Goal: Task Accomplishment & Management: Manage account settings

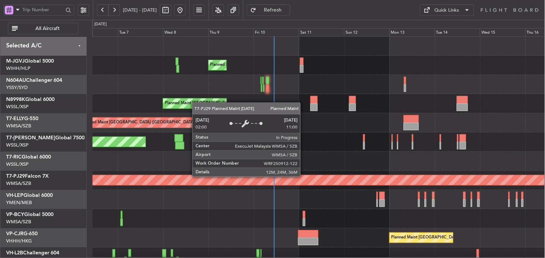
click at [258, 183] on div "Planned Maint [GEOGRAPHIC_DATA] (Sultan [PERSON_NAME] [PERSON_NAME] - Subang)" at bounding box center [319, 180] width 1357 height 10
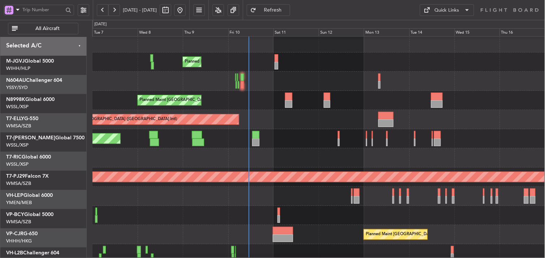
click at [264, 111] on div "Planned Maint [GEOGRAPHIC_DATA] ([GEOGRAPHIC_DATA] Intl)" at bounding box center [318, 119] width 452 height 19
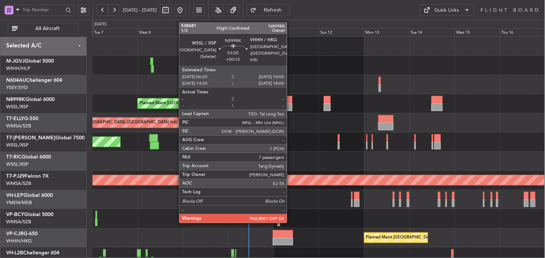
click at [290, 109] on div at bounding box center [288, 107] width 7 height 8
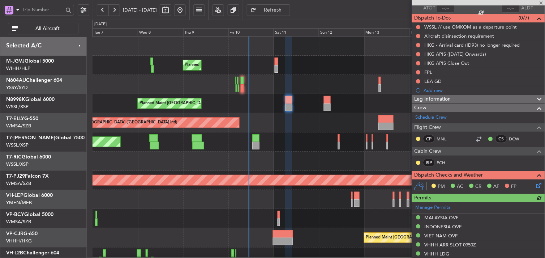
scroll to position [47, 0]
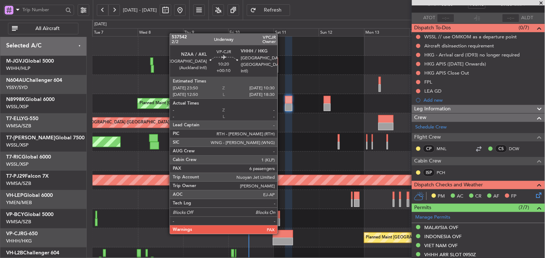
click at [281, 233] on div at bounding box center [283, 234] width 20 height 8
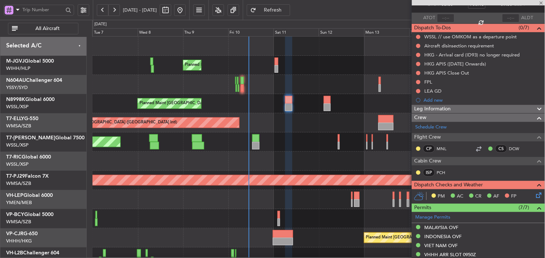
type input "+00:10"
type input "6"
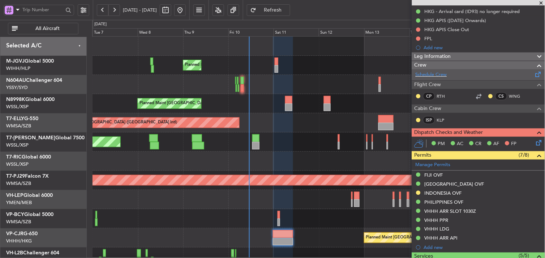
scroll to position [0, 0]
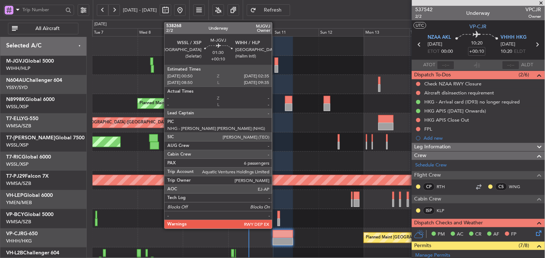
click at [276, 60] on div at bounding box center [277, 61] width 4 height 8
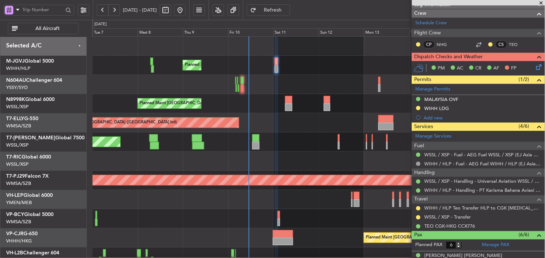
scroll to position [132, 0]
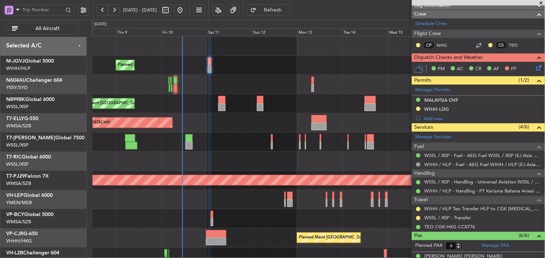
click at [227, 150] on div "Planned Maint [GEOGRAPHIC_DATA] (Seletar)" at bounding box center [318, 141] width 452 height 19
click at [292, 115] on div "Planned Maint [GEOGRAPHIC_DATA] ([GEOGRAPHIC_DATA] Intl)" at bounding box center [318, 122] width 452 height 19
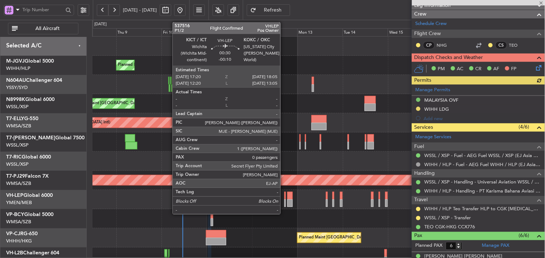
click at [284, 195] on div at bounding box center [284, 195] width 1 height 8
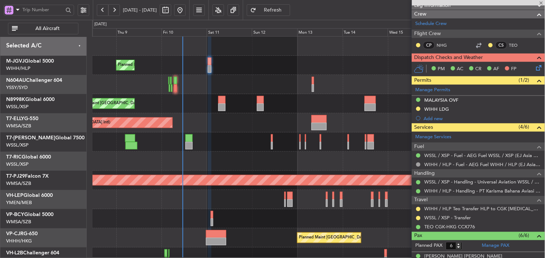
type input "-00:10"
type input "0"
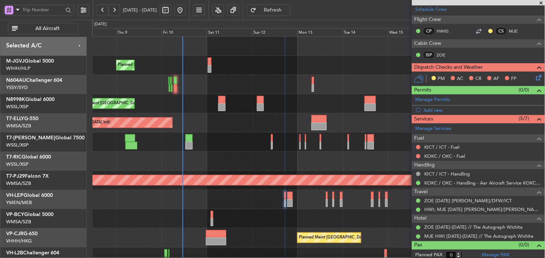
scroll to position [114, 0]
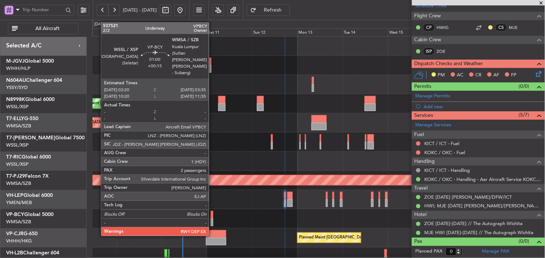
click at [212, 217] on div at bounding box center [212, 215] width 3 height 8
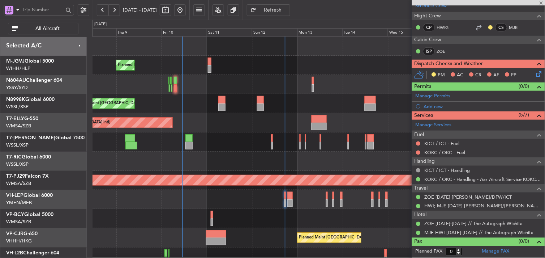
type input "+00:15"
type input "2"
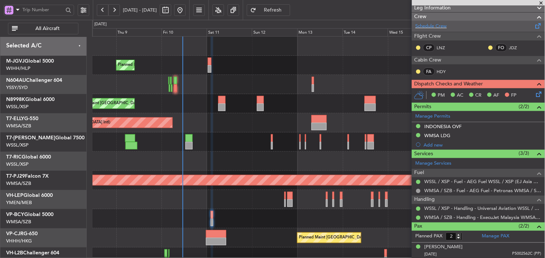
scroll to position [156, 0]
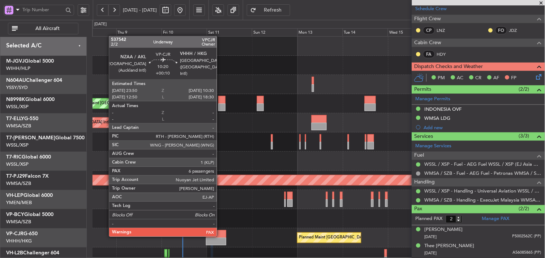
click at [220, 236] on div at bounding box center [216, 234] width 20 height 8
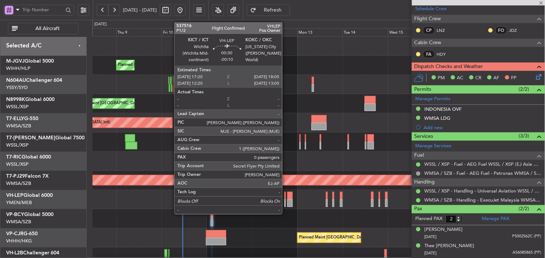
type input "+00:10"
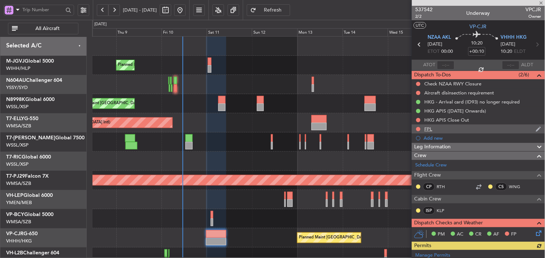
click at [429, 127] on div "FPL" at bounding box center [428, 129] width 8 height 6
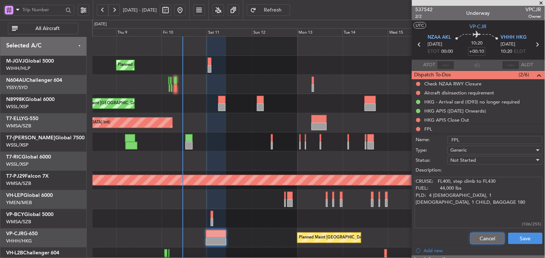
click at [481, 239] on button "Cancel" at bounding box center [487, 238] width 34 height 12
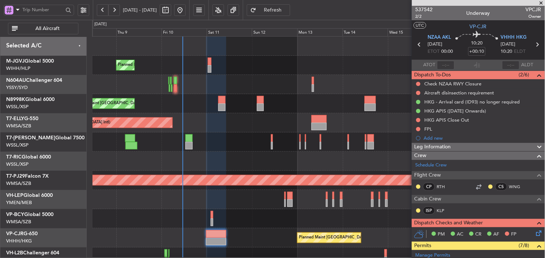
click at [544, 1] on span at bounding box center [541, 3] width 7 height 7
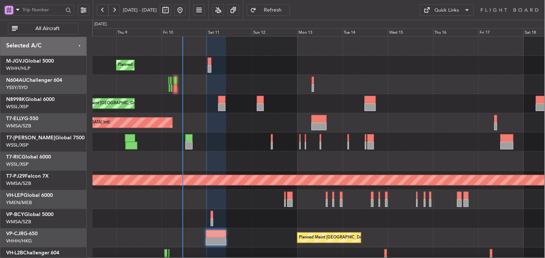
type input "0"
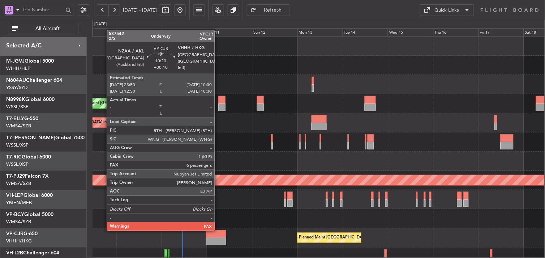
click at [218, 230] on div at bounding box center [216, 234] width 20 height 8
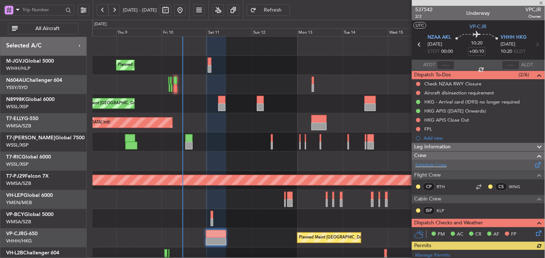
scroll to position [35, 0]
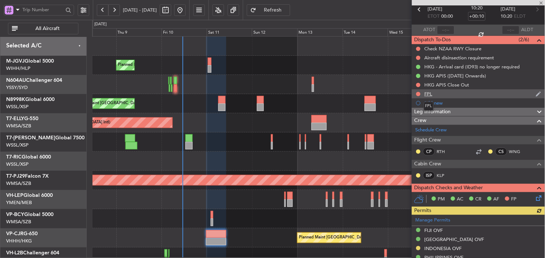
click at [428, 92] on div "FPL" at bounding box center [428, 94] width 8 height 6
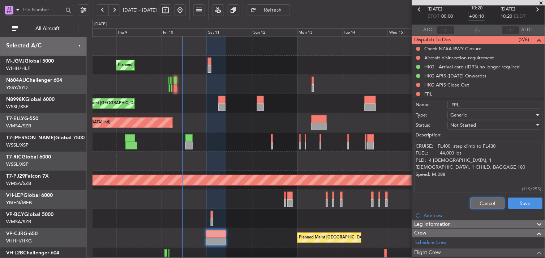
click at [473, 206] on button "Cancel" at bounding box center [487, 203] width 34 height 12
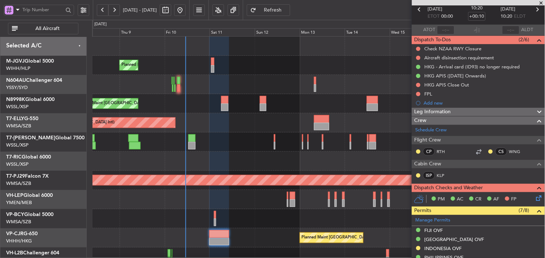
click at [289, 198] on div at bounding box center [318, 199] width 452 height 19
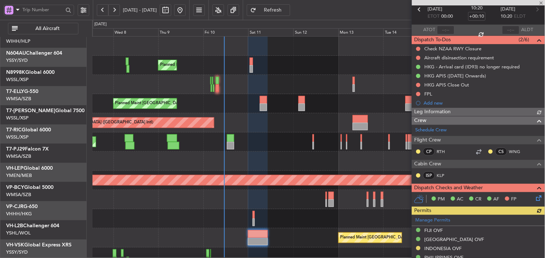
scroll to position [0, 0]
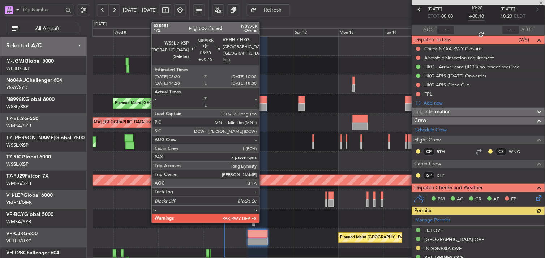
click at [263, 101] on div at bounding box center [263, 100] width 7 height 8
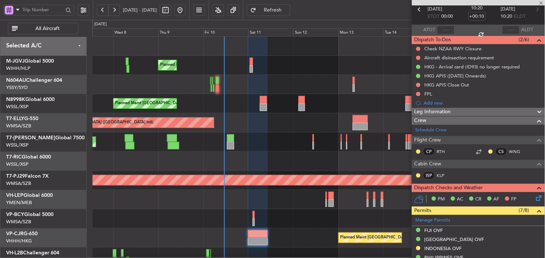
type input "+00:15"
type input "7"
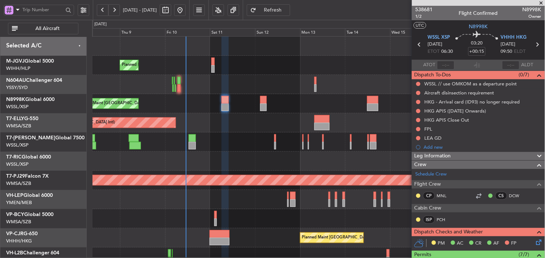
click at [204, 160] on div at bounding box center [318, 160] width 452 height 19
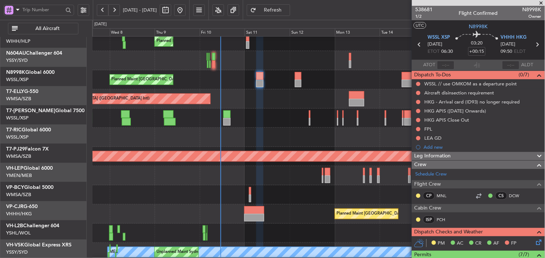
scroll to position [23, 0]
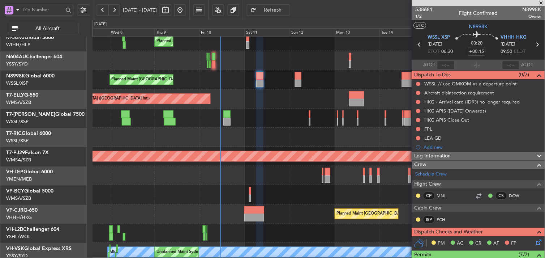
click at [271, 122] on div "Planned Maint [GEOGRAPHIC_DATA] (Seletar)" at bounding box center [318, 117] width 452 height 19
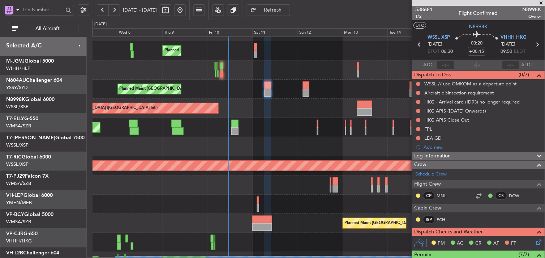
scroll to position [15, 0]
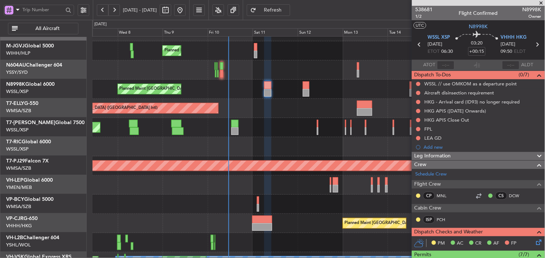
click at [276, 118] on div "Planned Maint [GEOGRAPHIC_DATA] (Seletar)" at bounding box center [318, 127] width 452 height 19
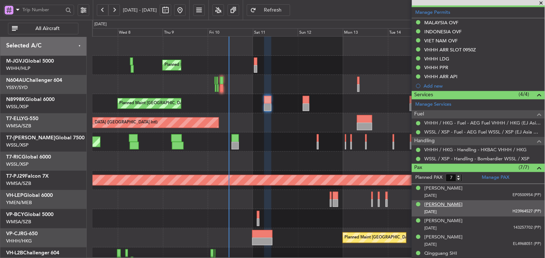
scroll to position [255, 0]
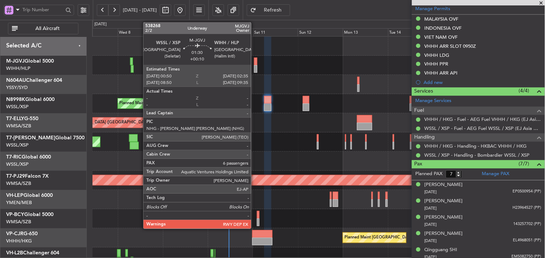
click at [255, 64] on div at bounding box center [256, 61] width 4 height 8
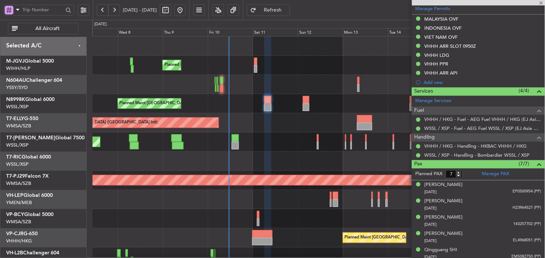
type input "+00:10"
type input "6"
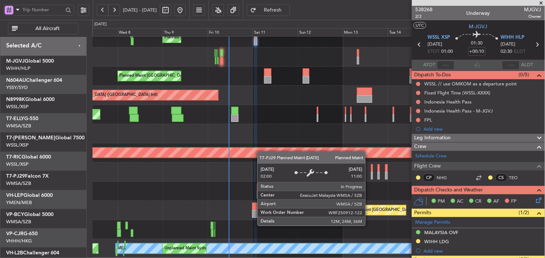
scroll to position [27, 0]
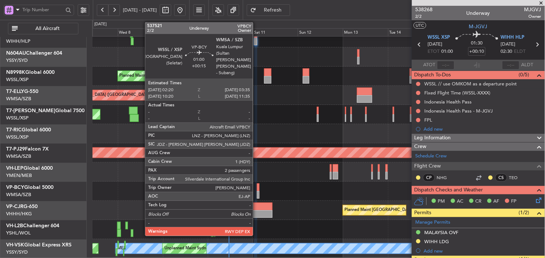
click at [257, 185] on div at bounding box center [258, 187] width 3 height 8
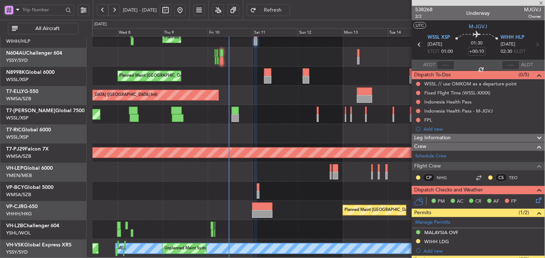
type input "+00:15"
type input "2"
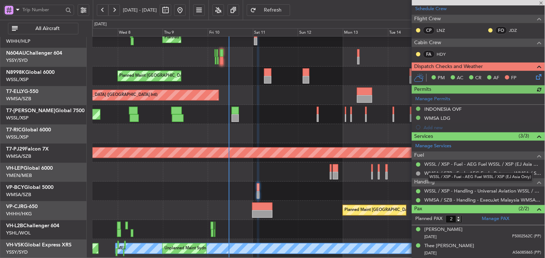
scroll to position [0, 0]
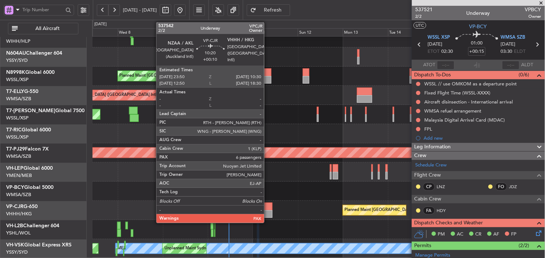
click at [264, 207] on div at bounding box center [262, 206] width 20 height 8
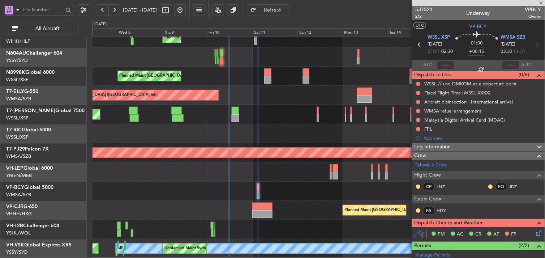
type input "+00:10"
type input "6"
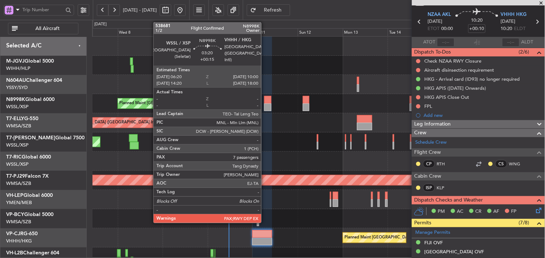
click at [265, 104] on div at bounding box center [267, 107] width 7 height 8
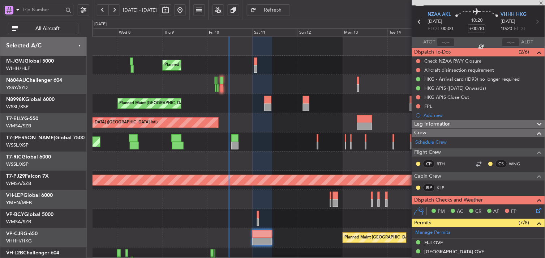
type input "+00:15"
type input "7"
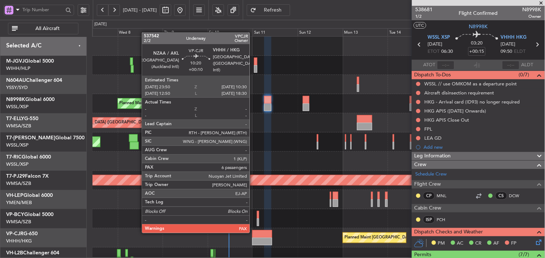
click at [253, 232] on div at bounding box center [262, 234] width 20 height 8
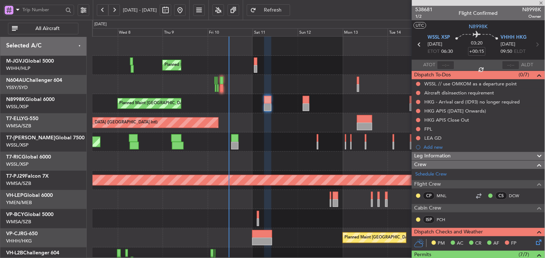
type input "+00:10"
type input "6"
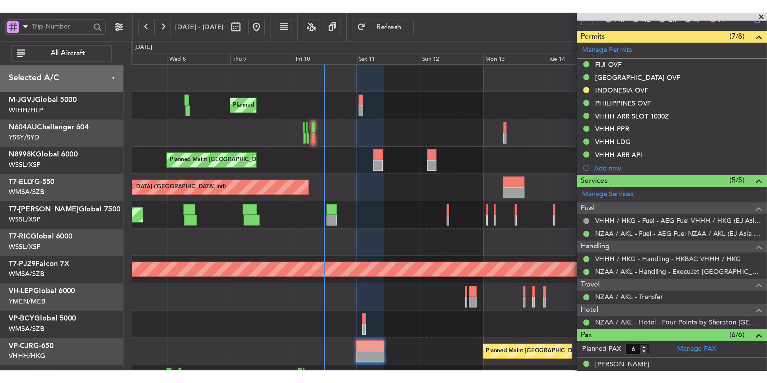
scroll to position [185, 0]
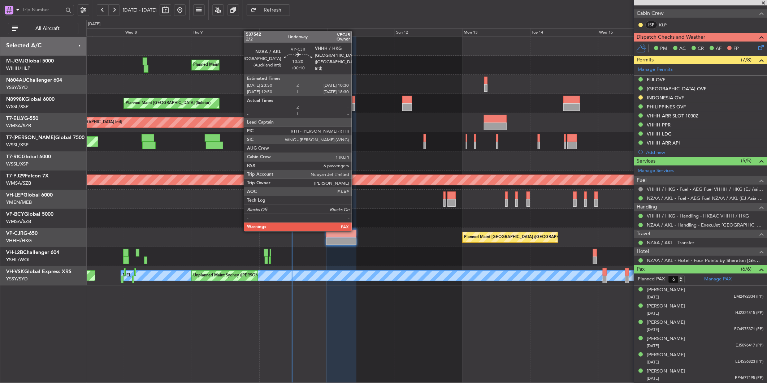
click at [340, 233] on div at bounding box center [341, 234] width 30 height 8
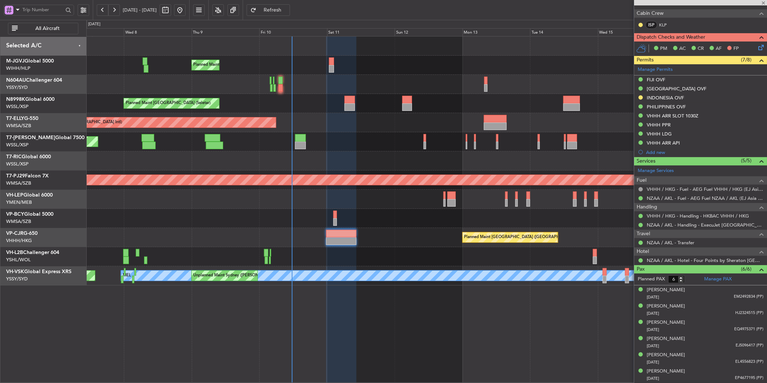
scroll to position [0, 0]
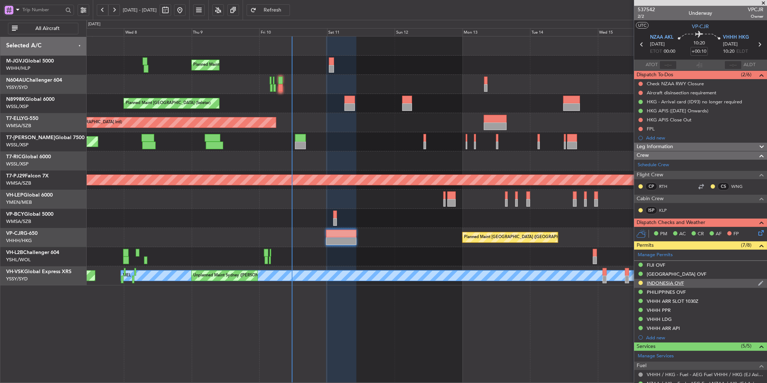
click at [544, 257] on div "INDONESIA OVF" at bounding box center [665, 283] width 37 height 6
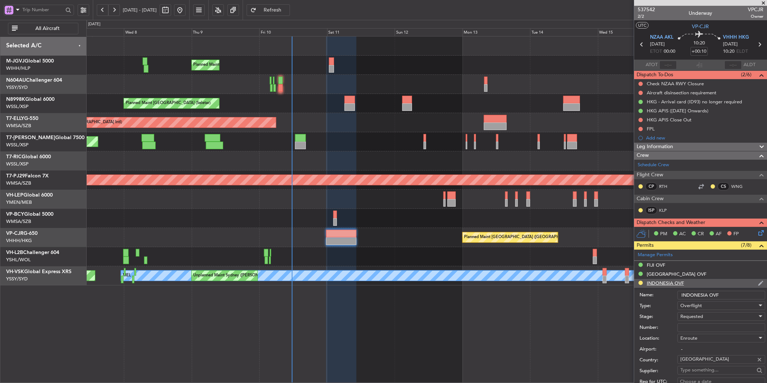
scroll to position [120, 0]
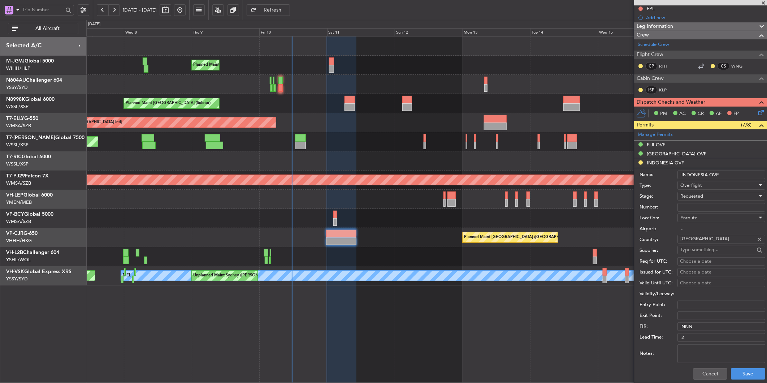
click at [544, 206] on input "Number:" at bounding box center [722, 207] width 88 height 9
paste input "SJ16091"
type input "SJ16091"
click at [544, 197] on div "Requested" at bounding box center [719, 196] width 77 height 11
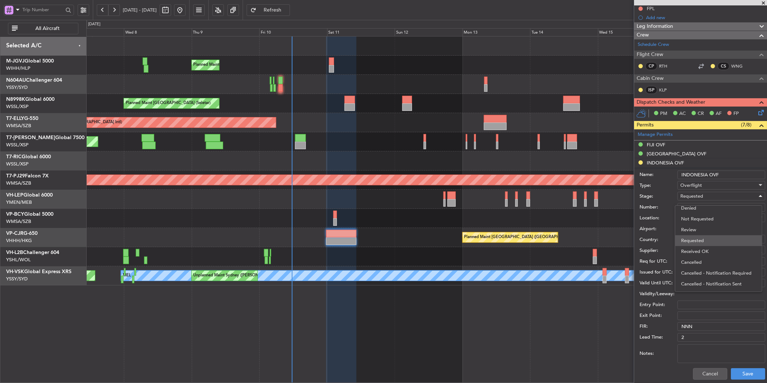
click at [544, 245] on span "Requested" at bounding box center [718, 240] width 75 height 11
click at [544, 197] on span "Requested" at bounding box center [692, 196] width 23 height 7
click at [544, 246] on span "Received OK" at bounding box center [718, 251] width 75 height 11
click at [544, 257] on div "Choose a date" at bounding box center [721, 261] width 83 height 7
select select "10"
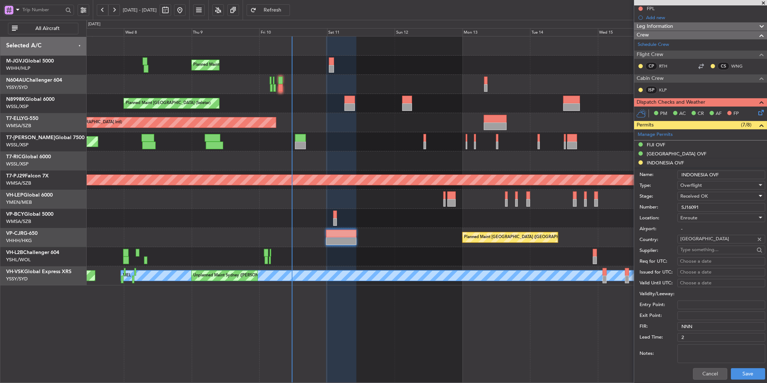
select select "2025"
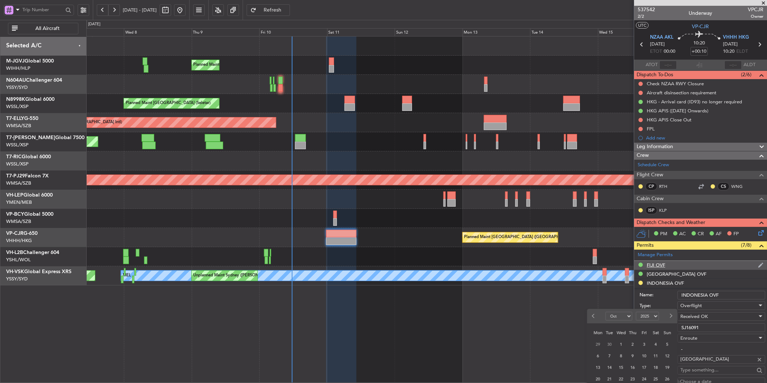
scroll to position [201, 0]
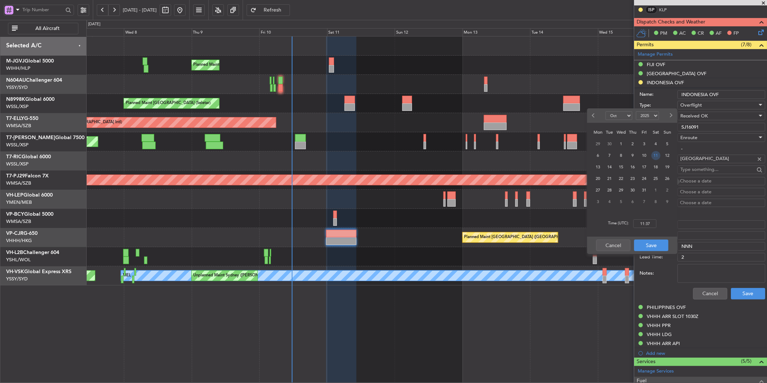
click at [544, 159] on span "11" at bounding box center [656, 155] width 9 height 9
type input "00:00"
click at [544, 251] on button "Save" at bounding box center [651, 246] width 34 height 12
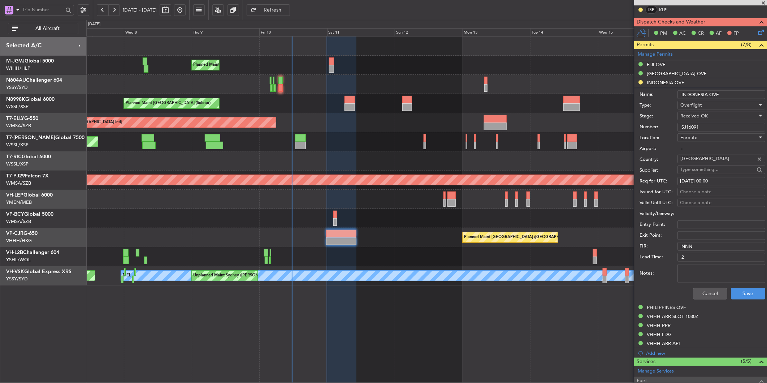
click at [544, 190] on div "Choose a date" at bounding box center [721, 192] width 83 height 7
select select "10"
select select "2025"
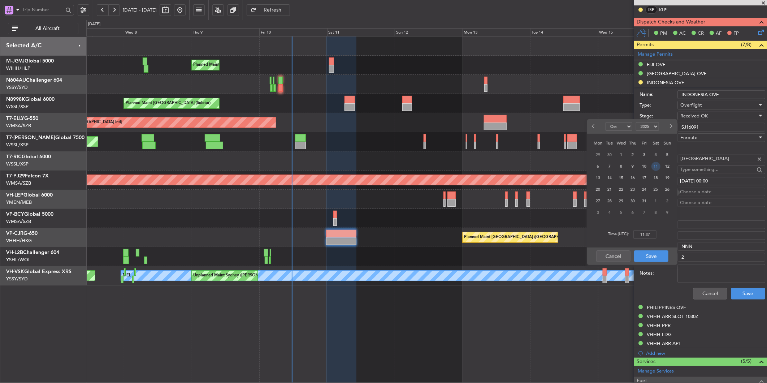
click at [544, 167] on span "11" at bounding box center [656, 166] width 9 height 9
type input "00:00"
click at [544, 255] on button "Save" at bounding box center [651, 256] width 34 height 12
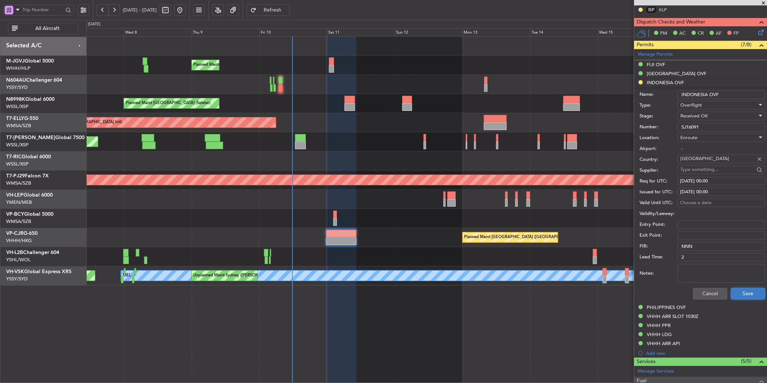
click at [544, 257] on button "Save" at bounding box center [748, 294] width 34 height 12
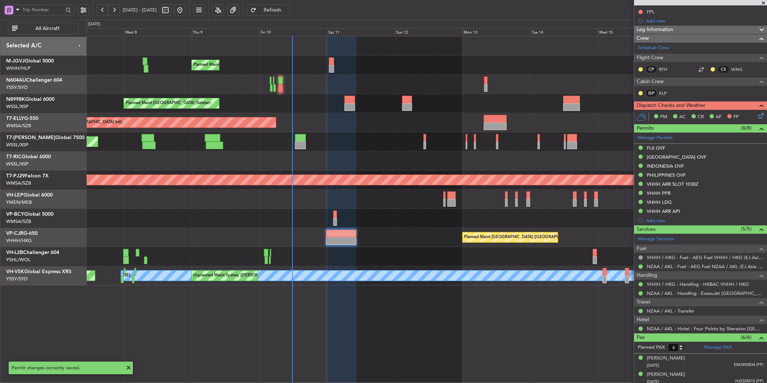
scroll to position [65, 0]
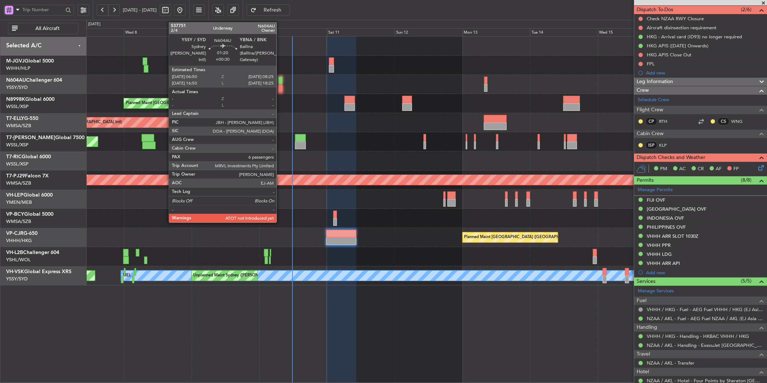
click at [280, 89] on div at bounding box center [281, 88] width 5 height 8
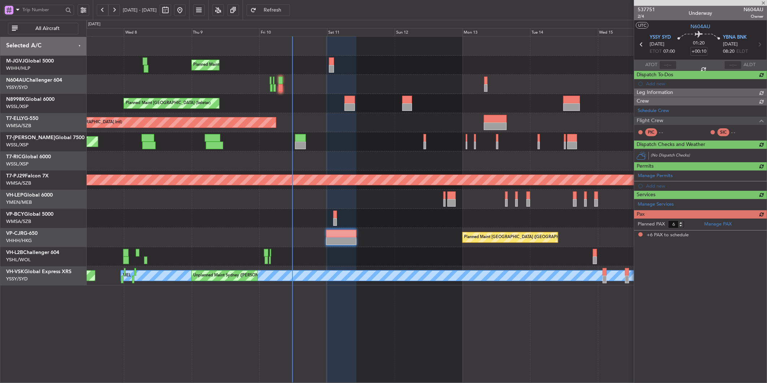
type input "+00:30"
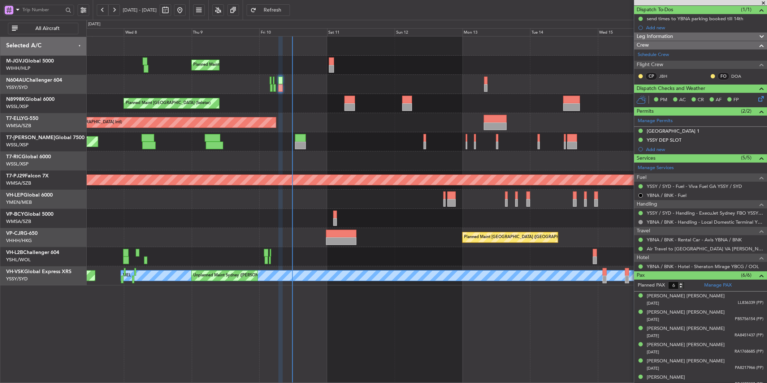
scroll to position [0, 0]
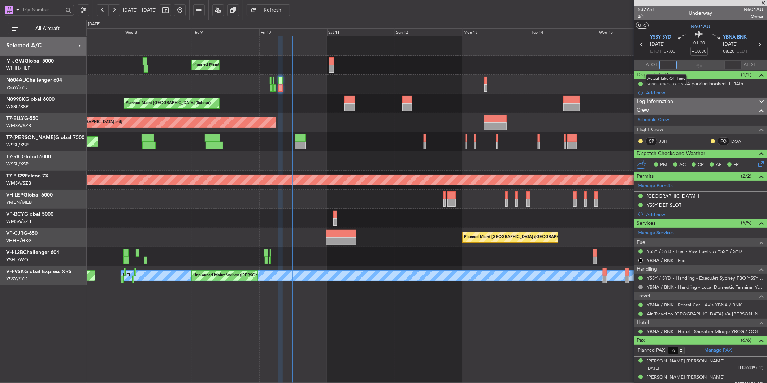
click at [544, 66] on input "text" at bounding box center [668, 65] width 17 height 9
type input "06:52"
click at [544, 62] on mat-tooltip-component "Estimated Landing Time" at bounding box center [732, 57] width 57 height 19
click at [544, 63] on mat-tooltip-component "Estimated Landing Time" at bounding box center [732, 57] width 57 height 19
drag, startPoint x: 725, startPoint y: 63, endPoint x: 730, endPoint y: 64, distance: 4.8
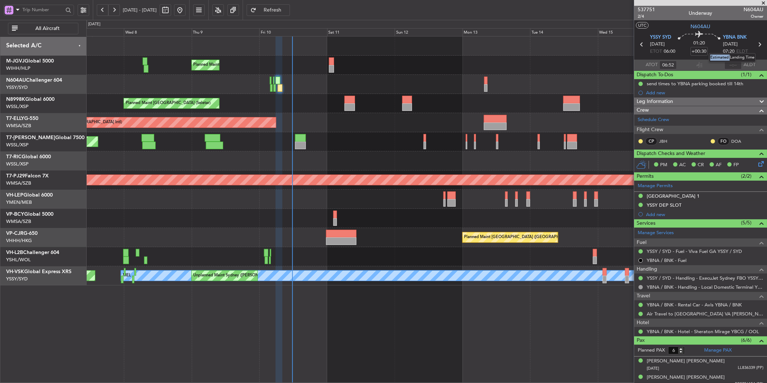
click at [544, 64] on mat-tooltip-component "Estimated Landing Time" at bounding box center [732, 57] width 57 height 19
click at [544, 66] on mat-tooltip-component "Estimated Landing Time" at bounding box center [732, 57] width 57 height 19
click at [544, 64] on input "text" at bounding box center [733, 65] width 17 height 9
type input "07:45"
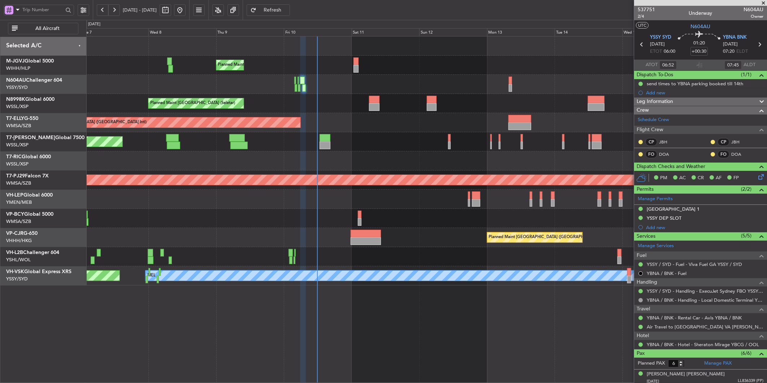
click at [312, 223] on div at bounding box center [426, 218] width 681 height 19
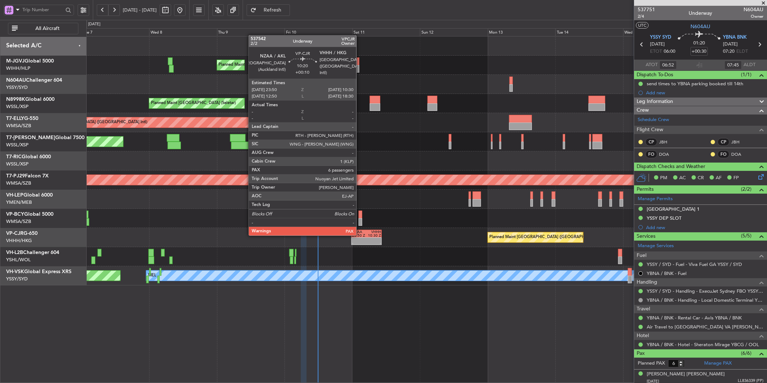
click at [360, 235] on div "23:50 Z" at bounding box center [359, 236] width 14 height 4
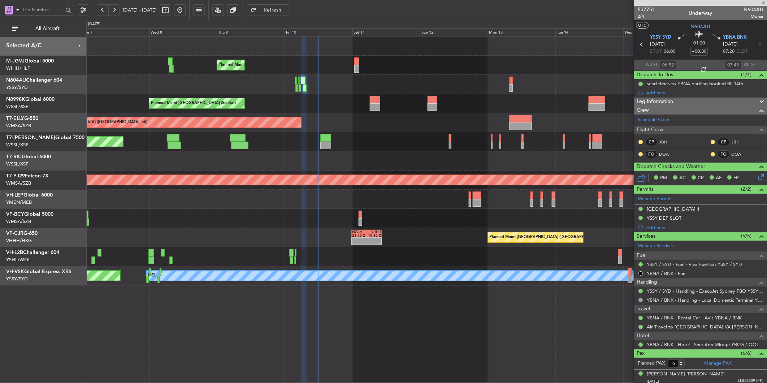
type input "+00:10"
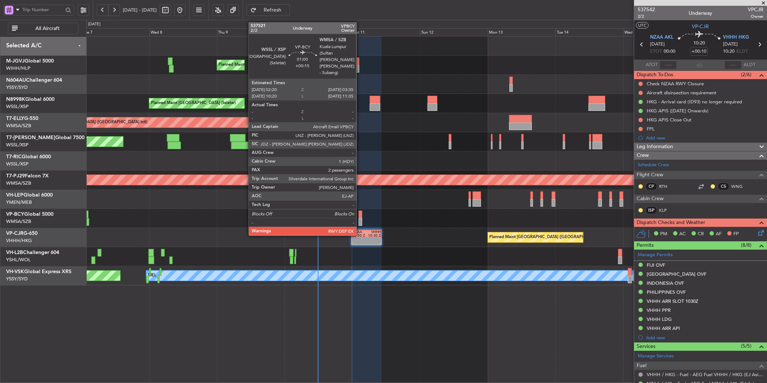
click at [360, 220] on div at bounding box center [361, 222] width 4 height 8
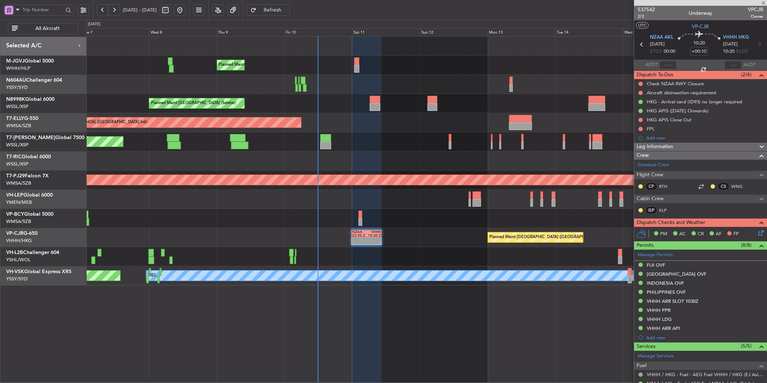
type input "+00:15"
type input "2"
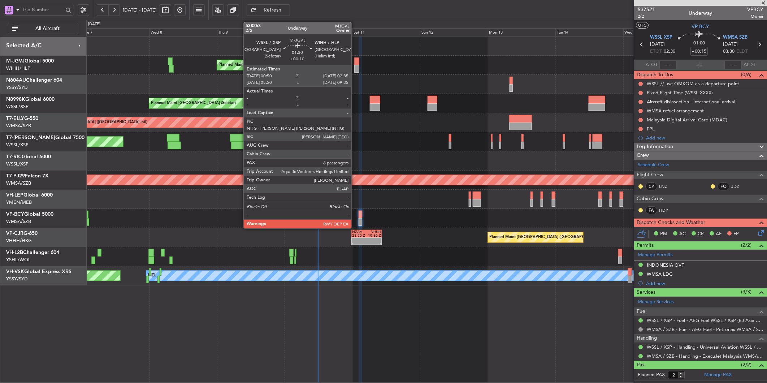
click at [355, 65] on div at bounding box center [356, 69] width 5 height 8
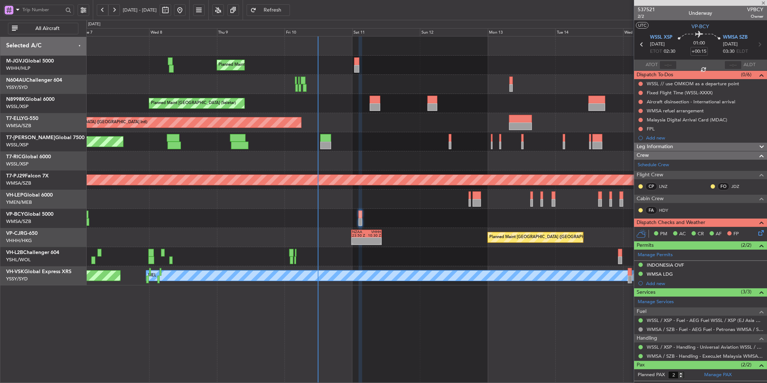
type input "+00:10"
type input "6"
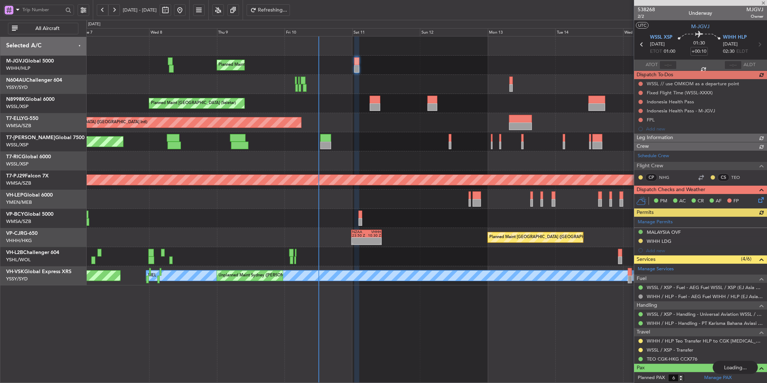
click at [309, 210] on div at bounding box center [426, 218] width 681 height 19
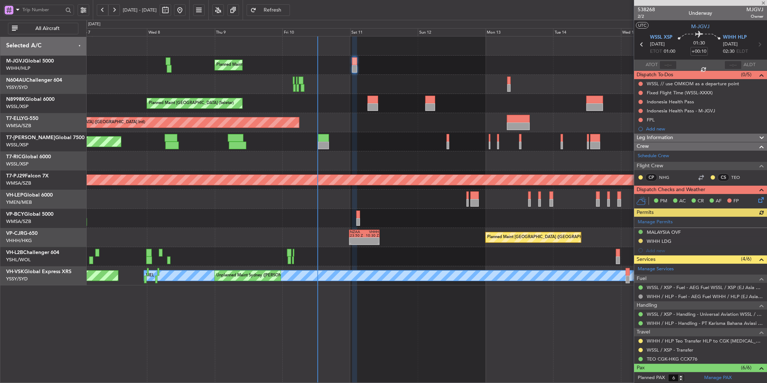
click at [320, 203] on div at bounding box center [426, 199] width 681 height 19
